Goal: Check status: Check status

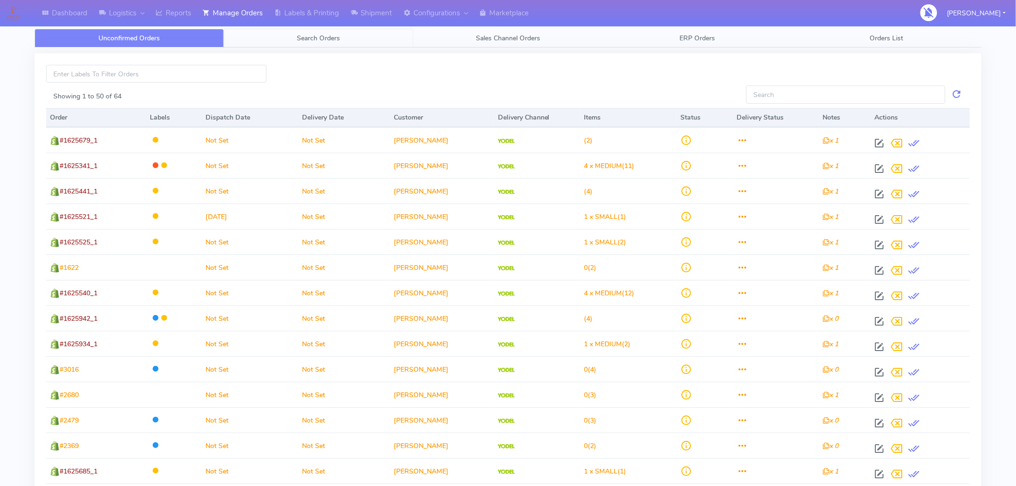
click at [324, 39] on span "Search Orders" at bounding box center [318, 38] width 43 height 9
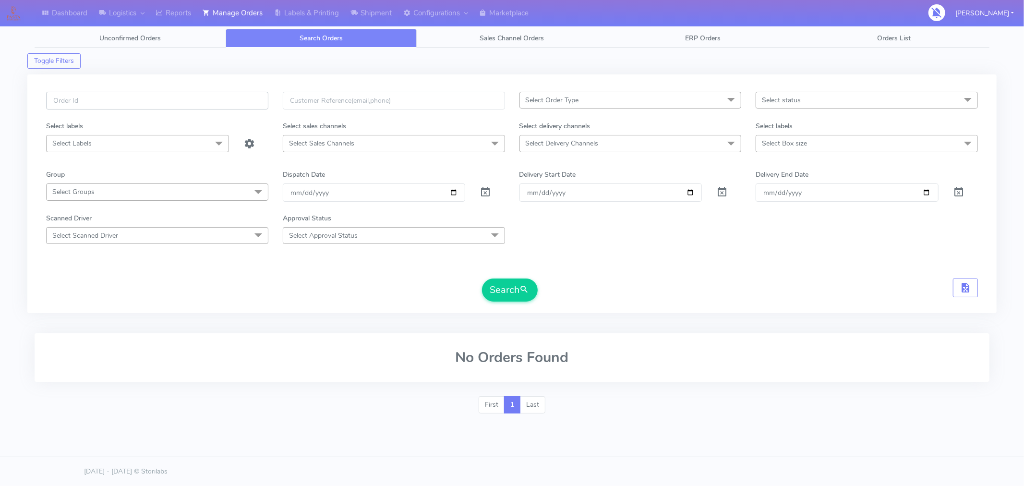
click at [151, 99] on input "text" at bounding box center [157, 101] width 222 height 18
paste input "#1625937_1"
type input "#1625937_1"
click at [505, 289] on button "Search" at bounding box center [510, 289] width 56 height 23
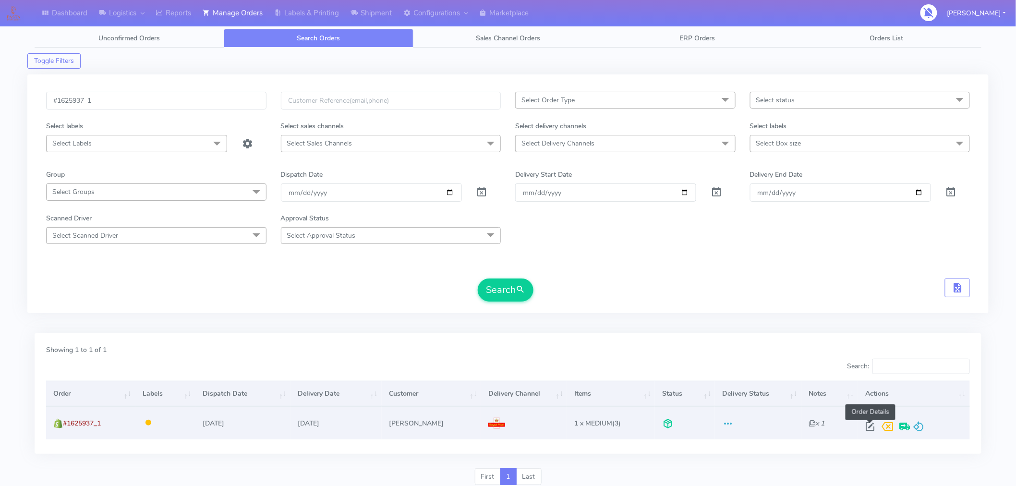
click at [871, 427] on span at bounding box center [869, 428] width 17 height 9
select select "3"
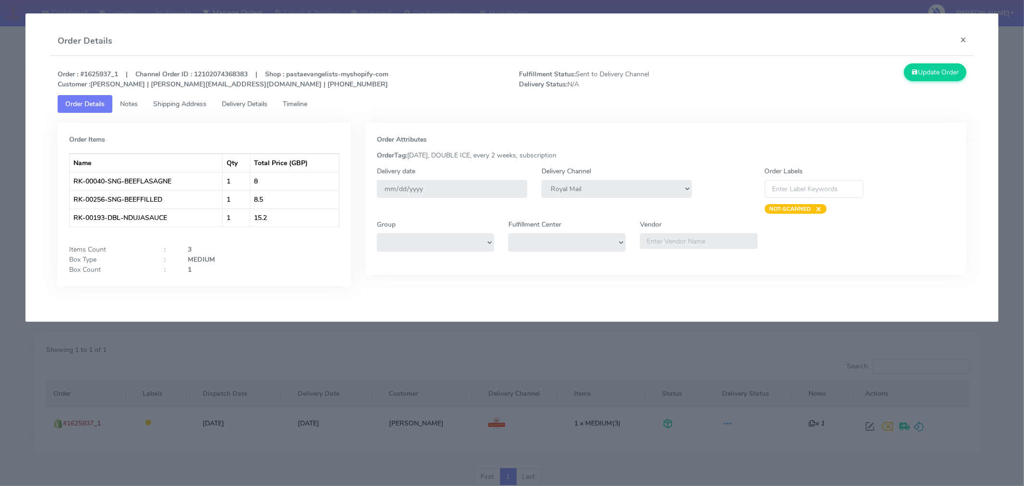
click at [257, 97] on link "Delivery Details" at bounding box center [244, 104] width 61 height 18
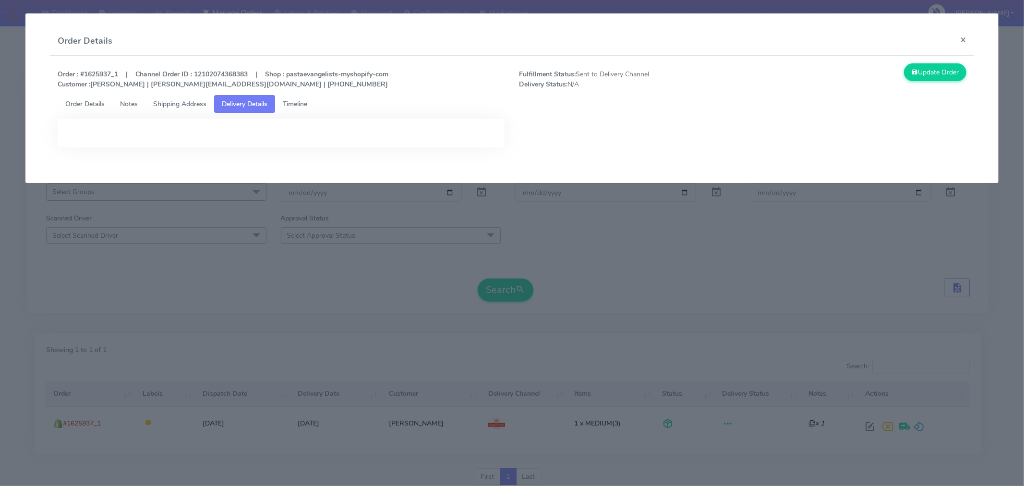
click at [191, 95] on link "Shipping Address" at bounding box center [179, 104] width 69 height 18
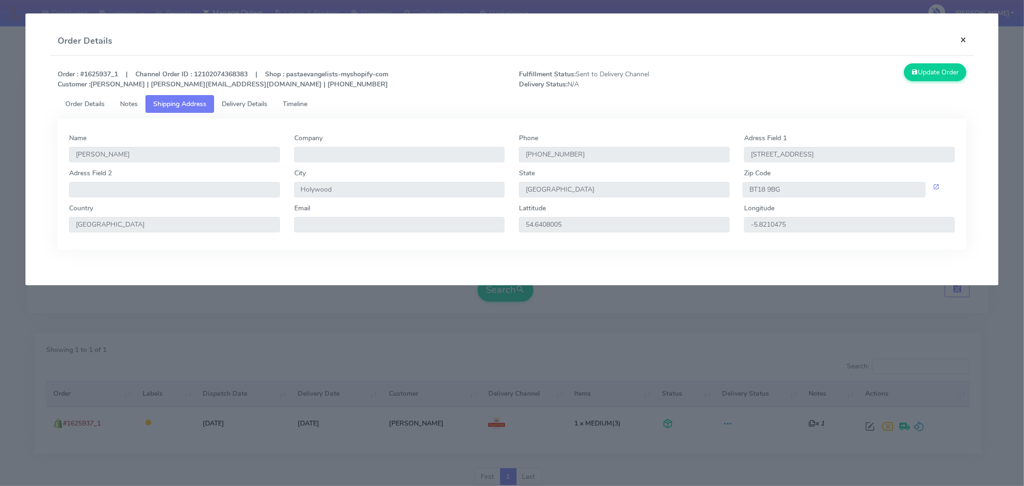
click at [961, 37] on button "×" at bounding box center [963, 39] width 22 height 25
